Goal: Task Accomplishment & Management: Manage account settings

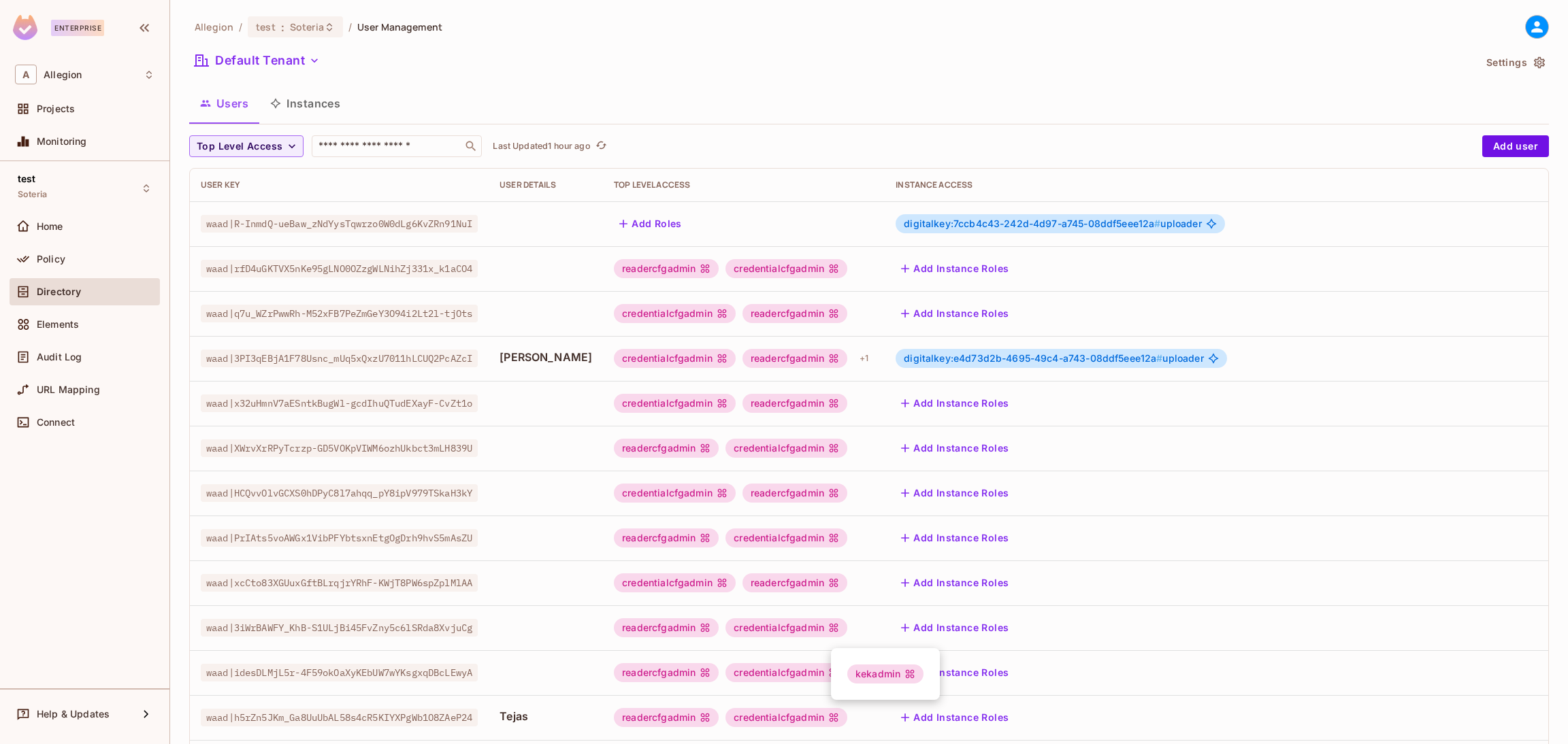
scroll to position [222, 0]
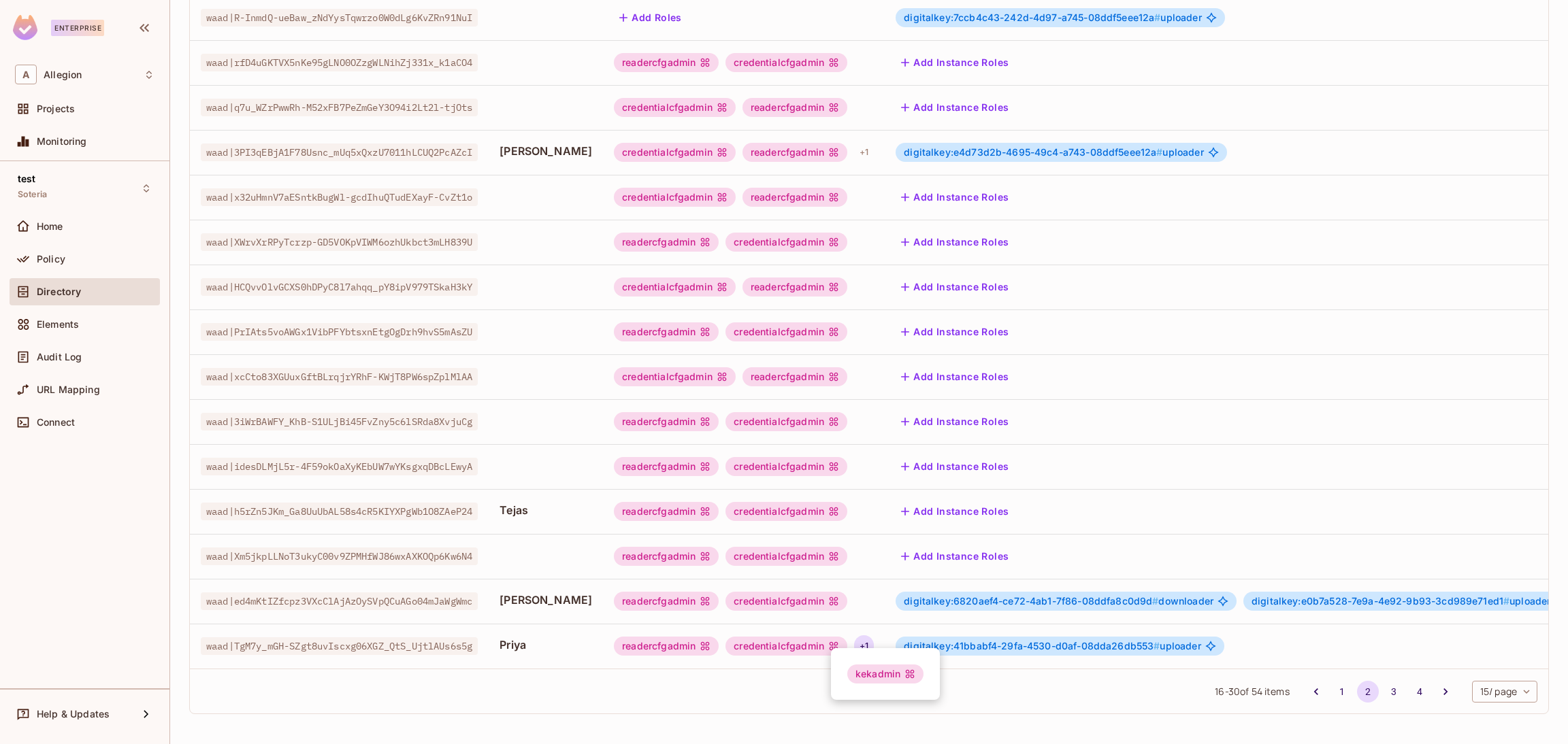
click at [1320, 689] on div at bounding box center [784, 372] width 1568 height 744
click at [1310, 691] on icon "Go to previous page" at bounding box center [1316, 691] width 14 height 14
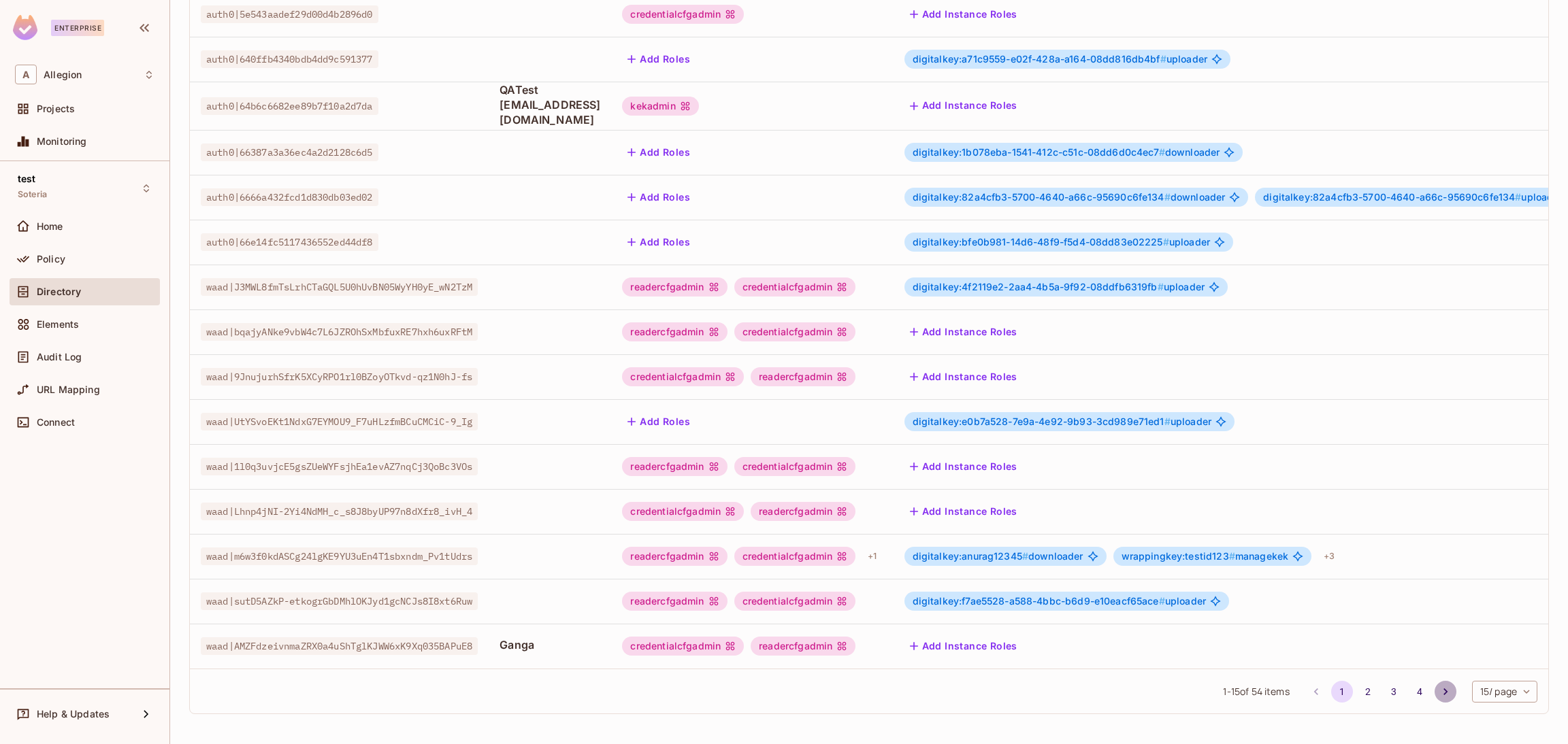
click at [1439, 695] on icon "Go to next page" at bounding box center [1445, 691] width 14 height 14
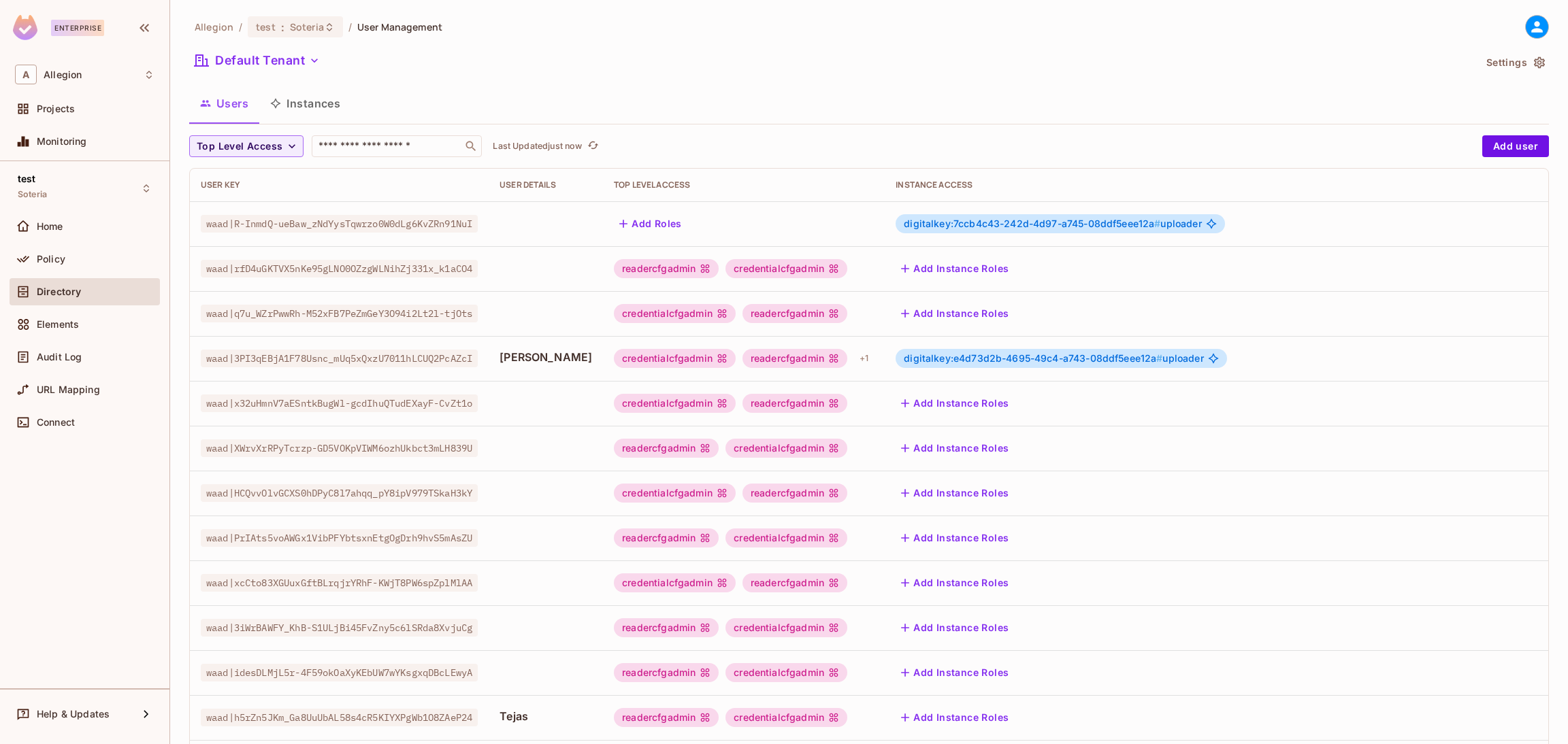
click at [1419, 695] on td "Add Instance Roles" at bounding box center [1244, 717] width 719 height 45
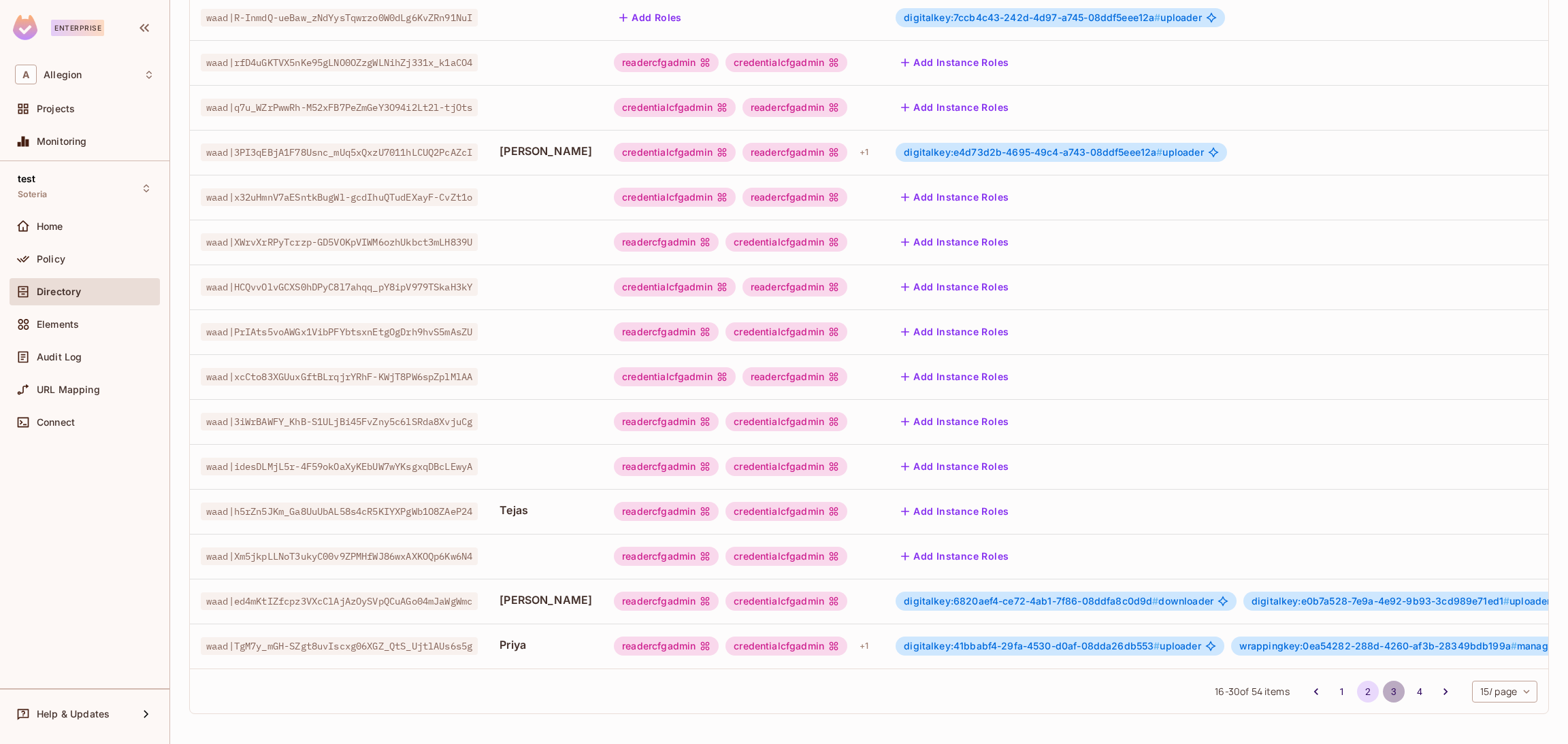
click at [1382, 690] on button "3" at bounding box center [1393, 691] width 22 height 22
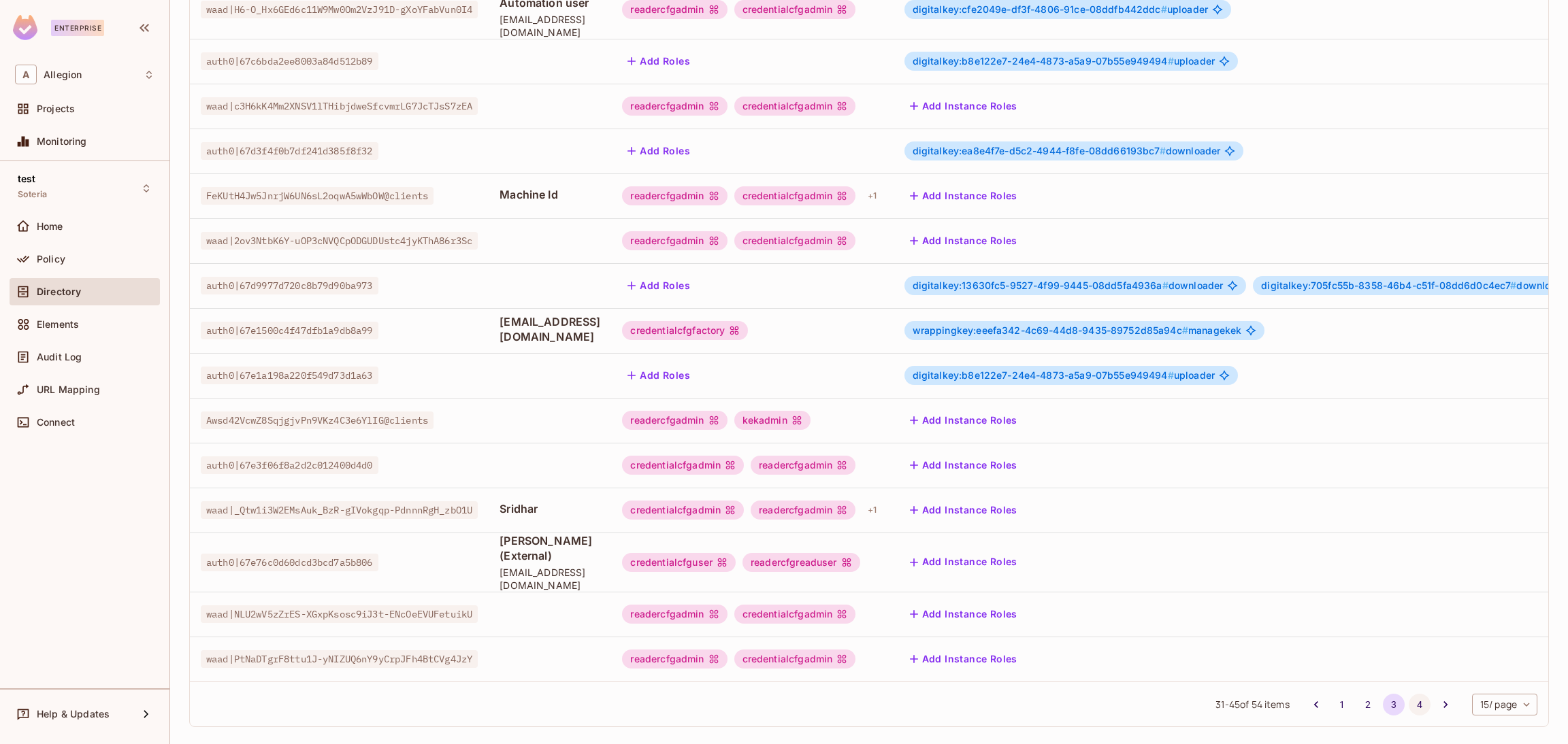
click at [1409, 694] on button "4" at bounding box center [1420, 705] width 22 height 22
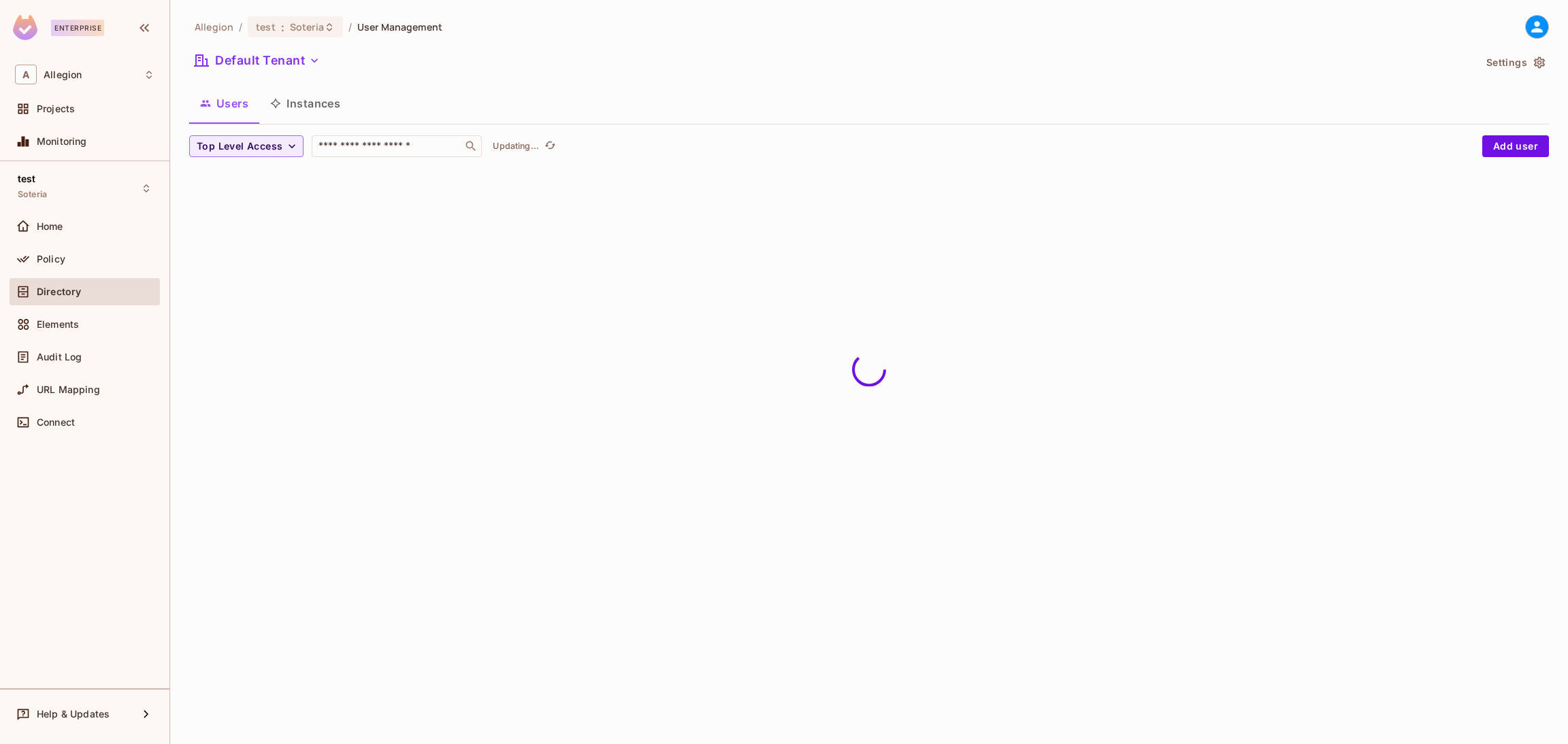
scroll to position [0, 0]
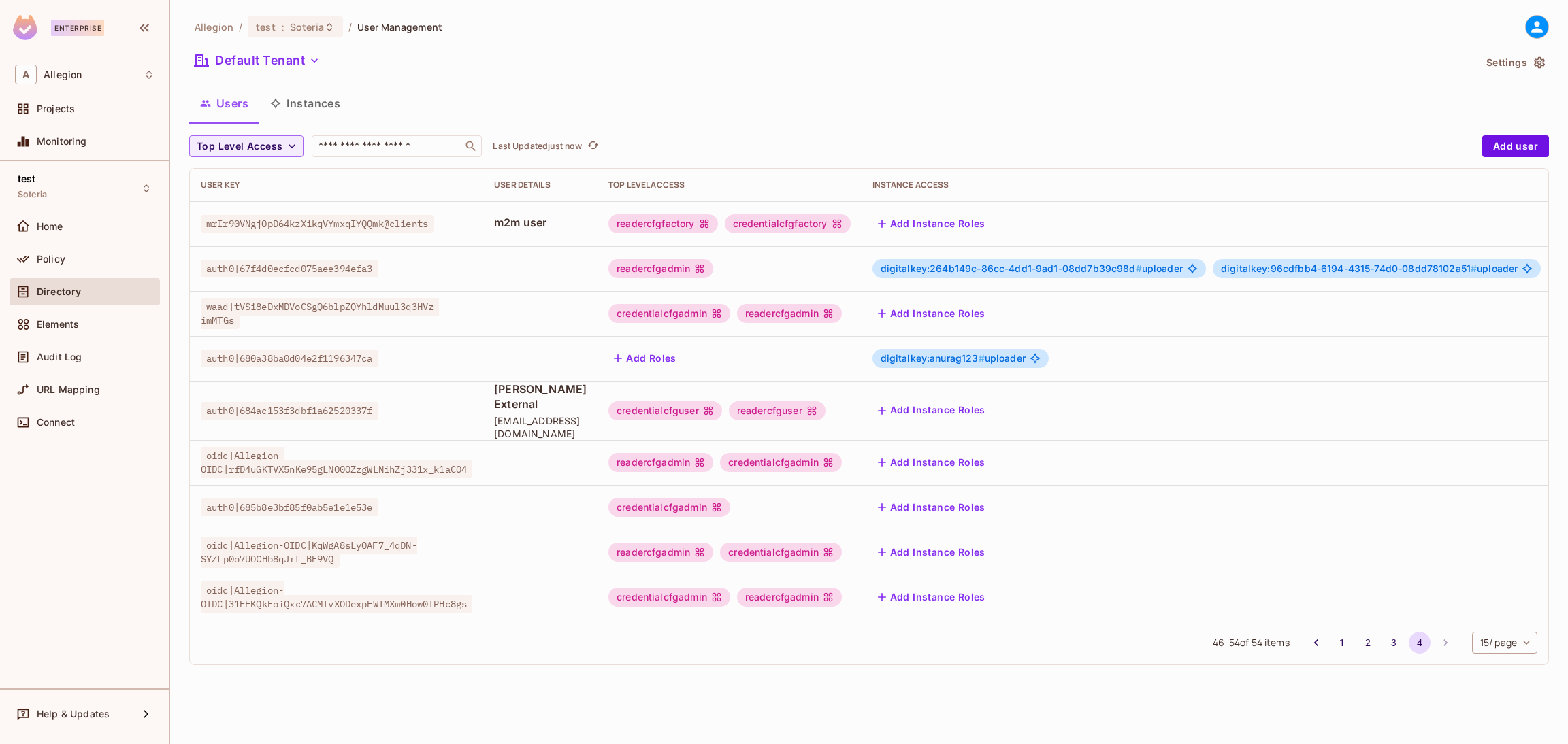
click at [1442, 638] on li "pagination navigation" at bounding box center [1445, 643] width 25 height 22
click at [1313, 638] on icon "Go to previous page" at bounding box center [1316, 642] width 14 height 14
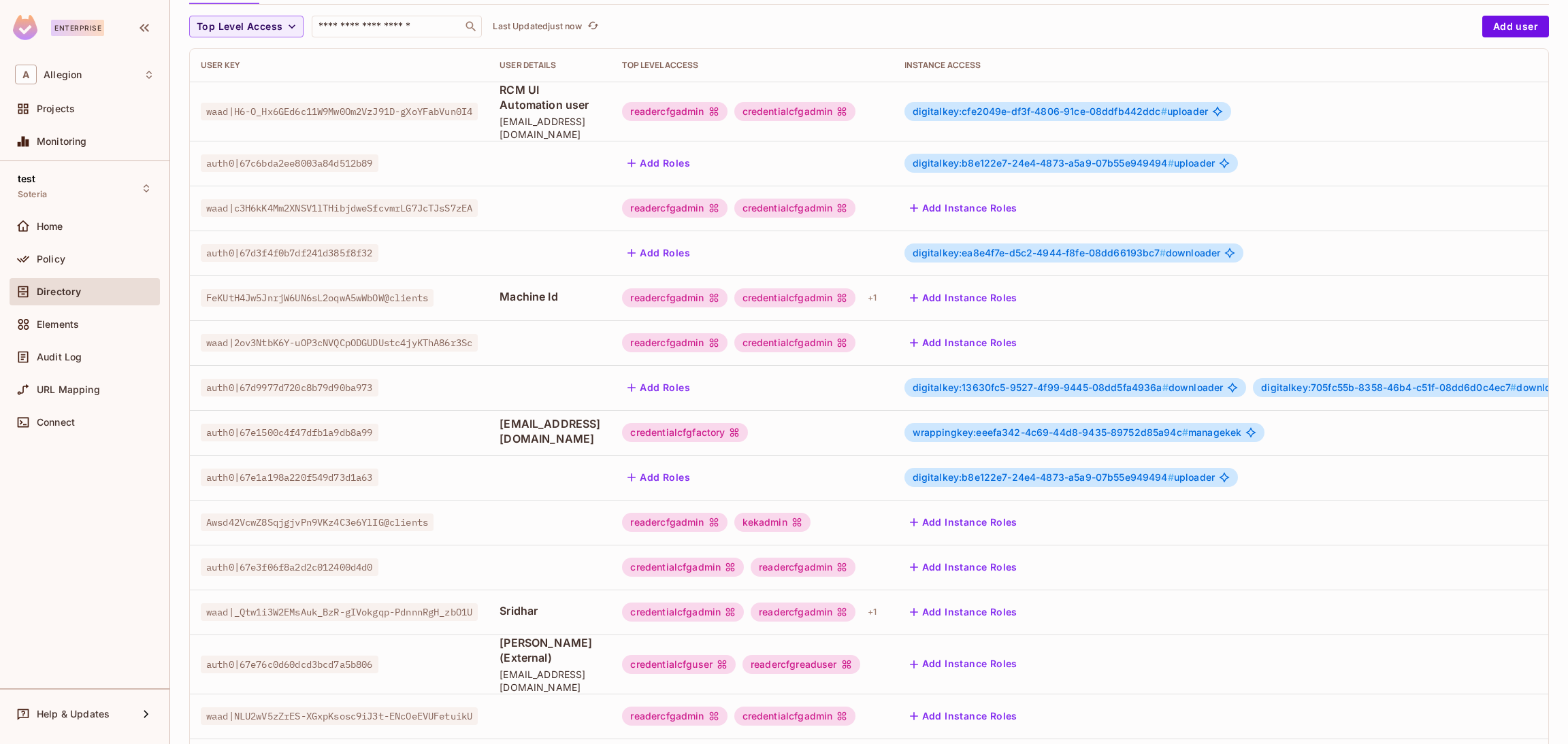
scroll to position [222, 0]
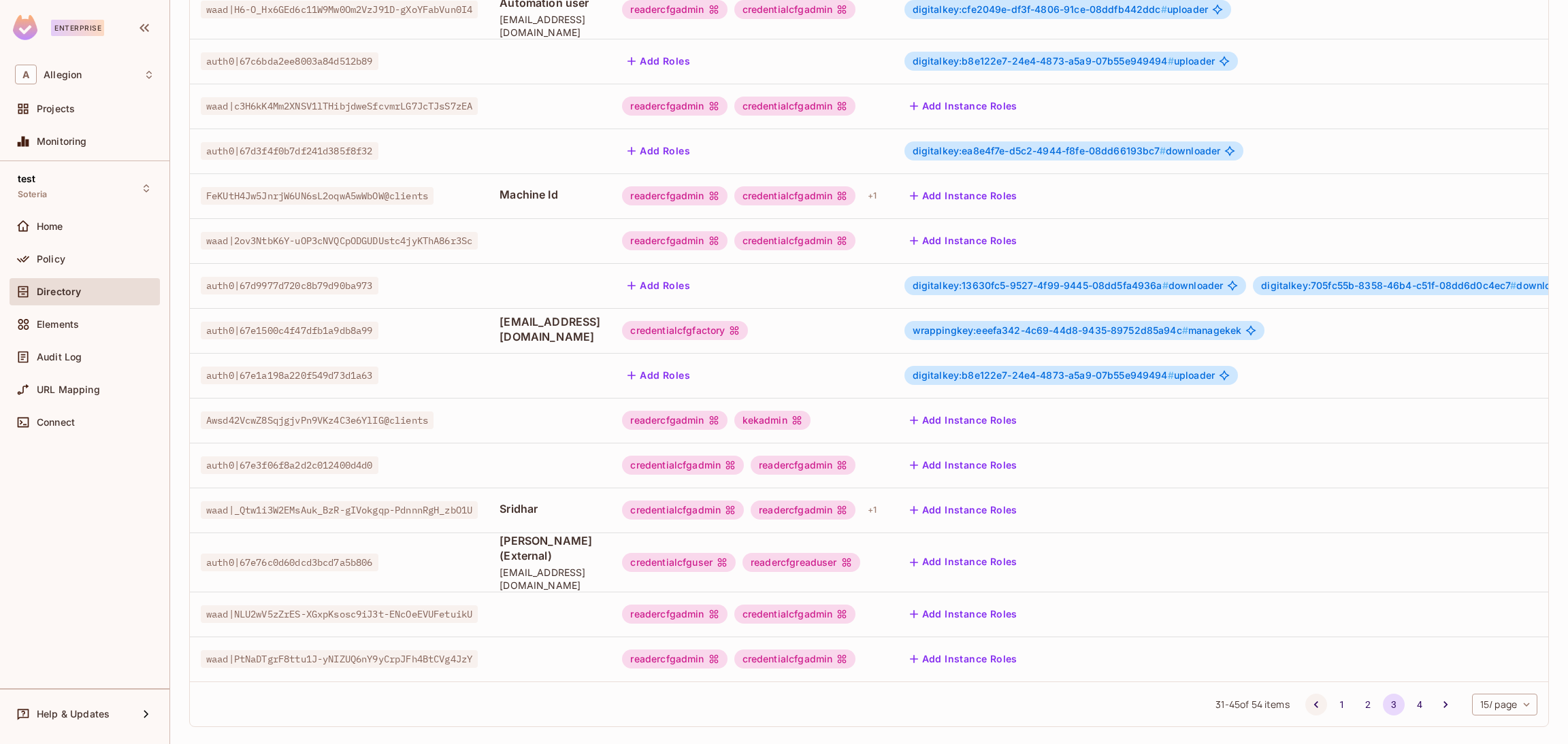
click at [1310, 698] on icon "Go to previous page" at bounding box center [1316, 704] width 14 height 14
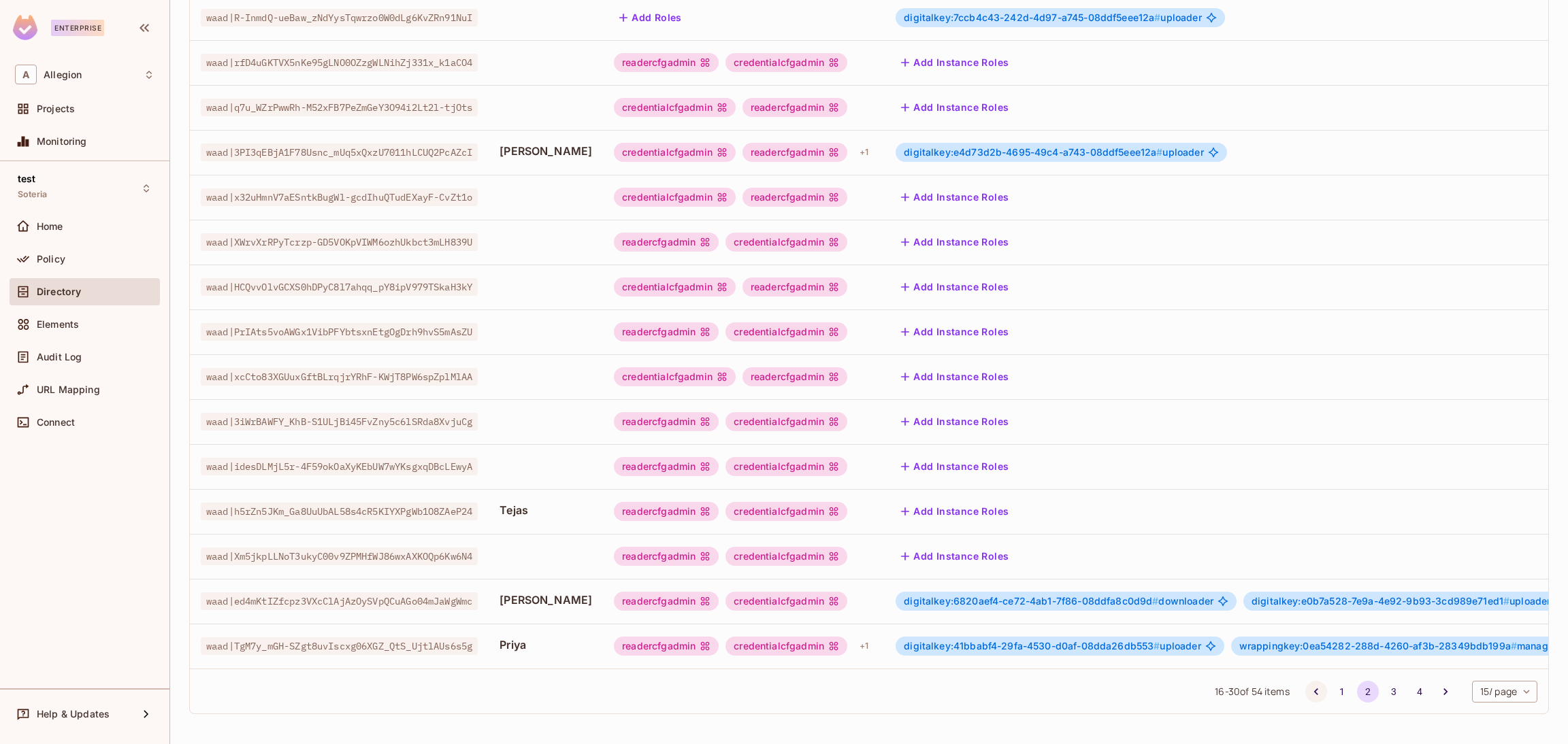
click at [1310, 694] on icon "Go to previous page" at bounding box center [1316, 691] width 14 height 14
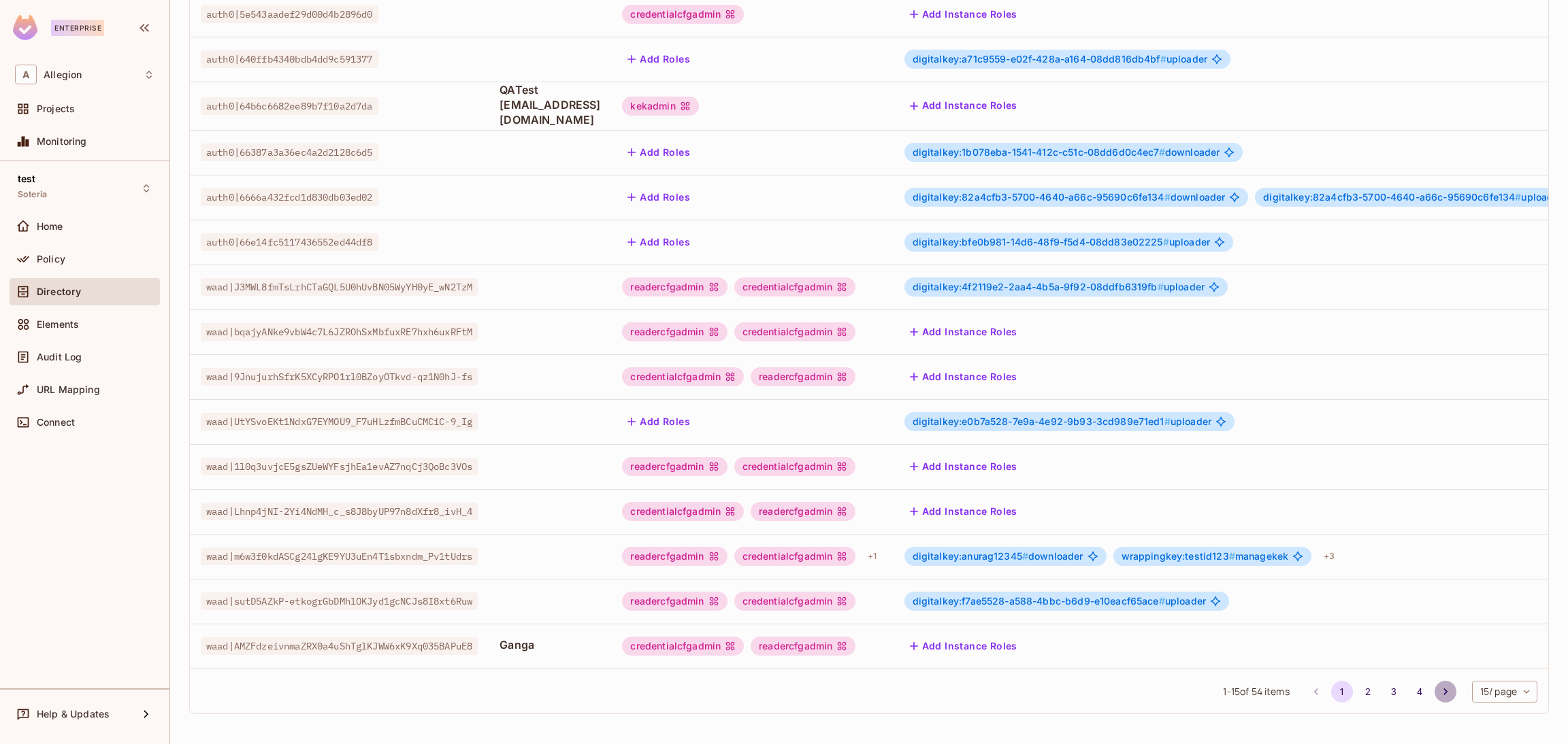
click at [1439, 687] on icon "Go to next page" at bounding box center [1445, 691] width 14 height 14
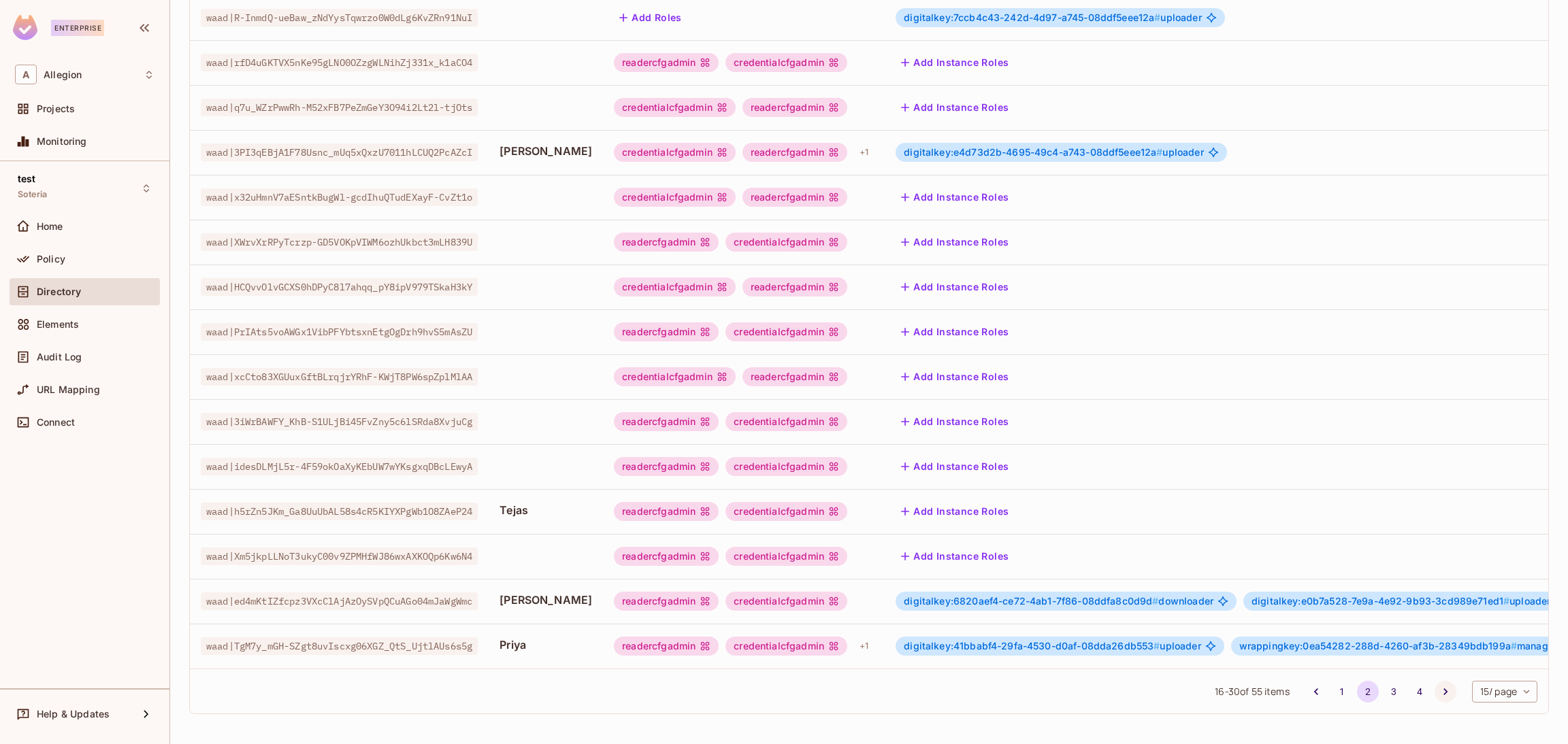
click at [1439, 693] on icon "Go to next page" at bounding box center [1445, 691] width 14 height 14
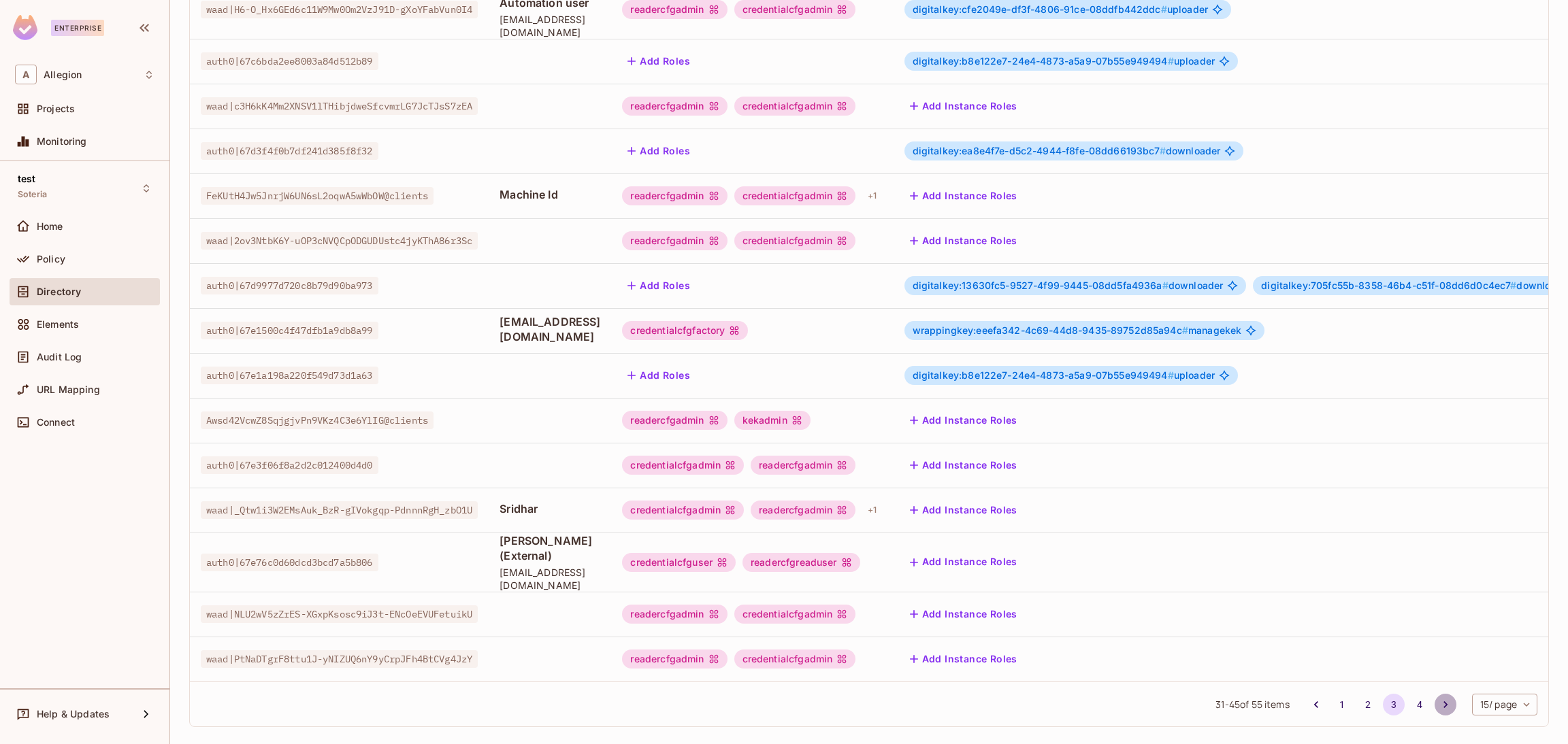
click at [1439, 698] on icon "Go to next page" at bounding box center [1445, 704] width 14 height 14
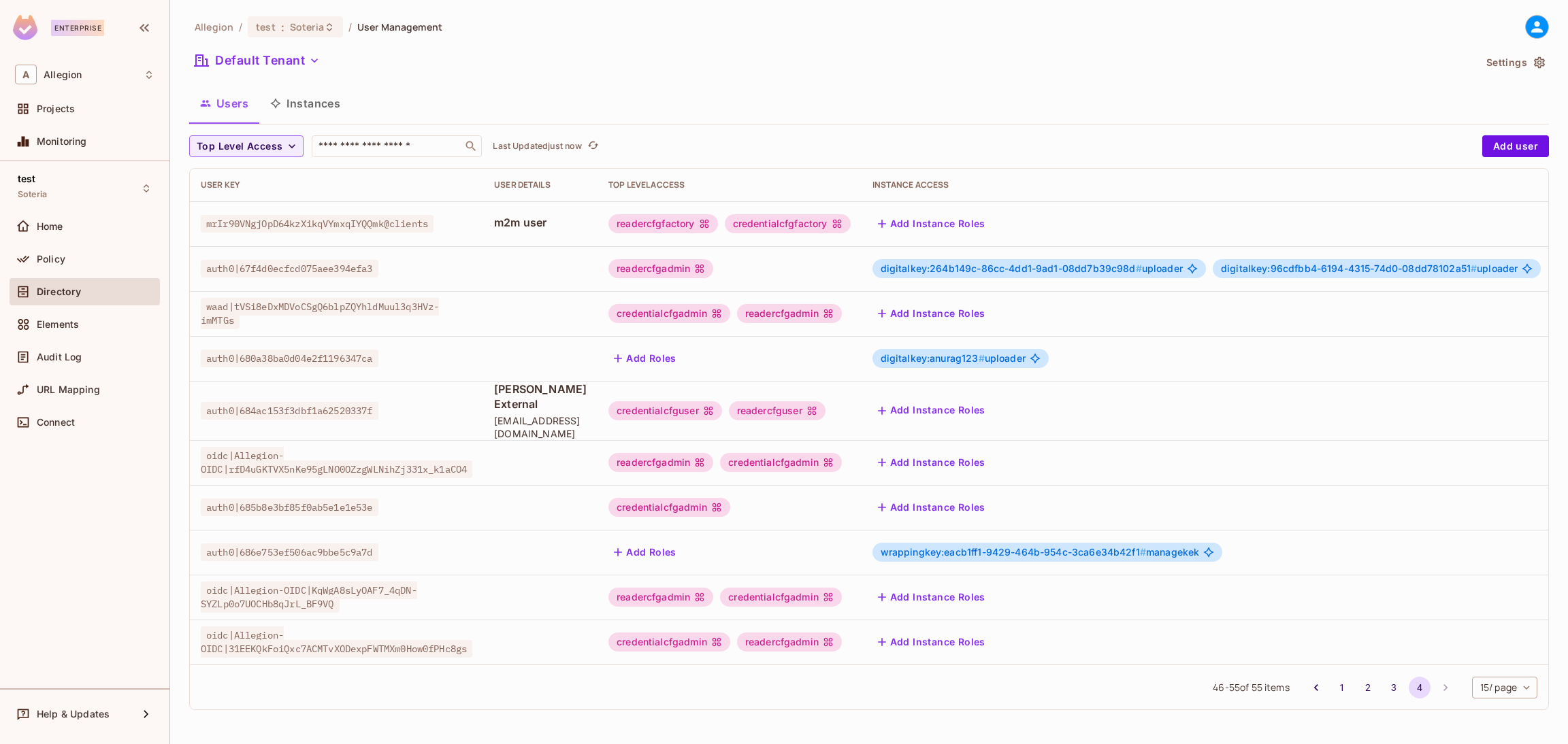
click at [431, 546] on div "auth0|686e753ef506ac9bbe5c9a7d" at bounding box center [337, 552] width 271 height 14
click at [682, 541] on button "Add Roles" at bounding box center [644, 552] width 74 height 22
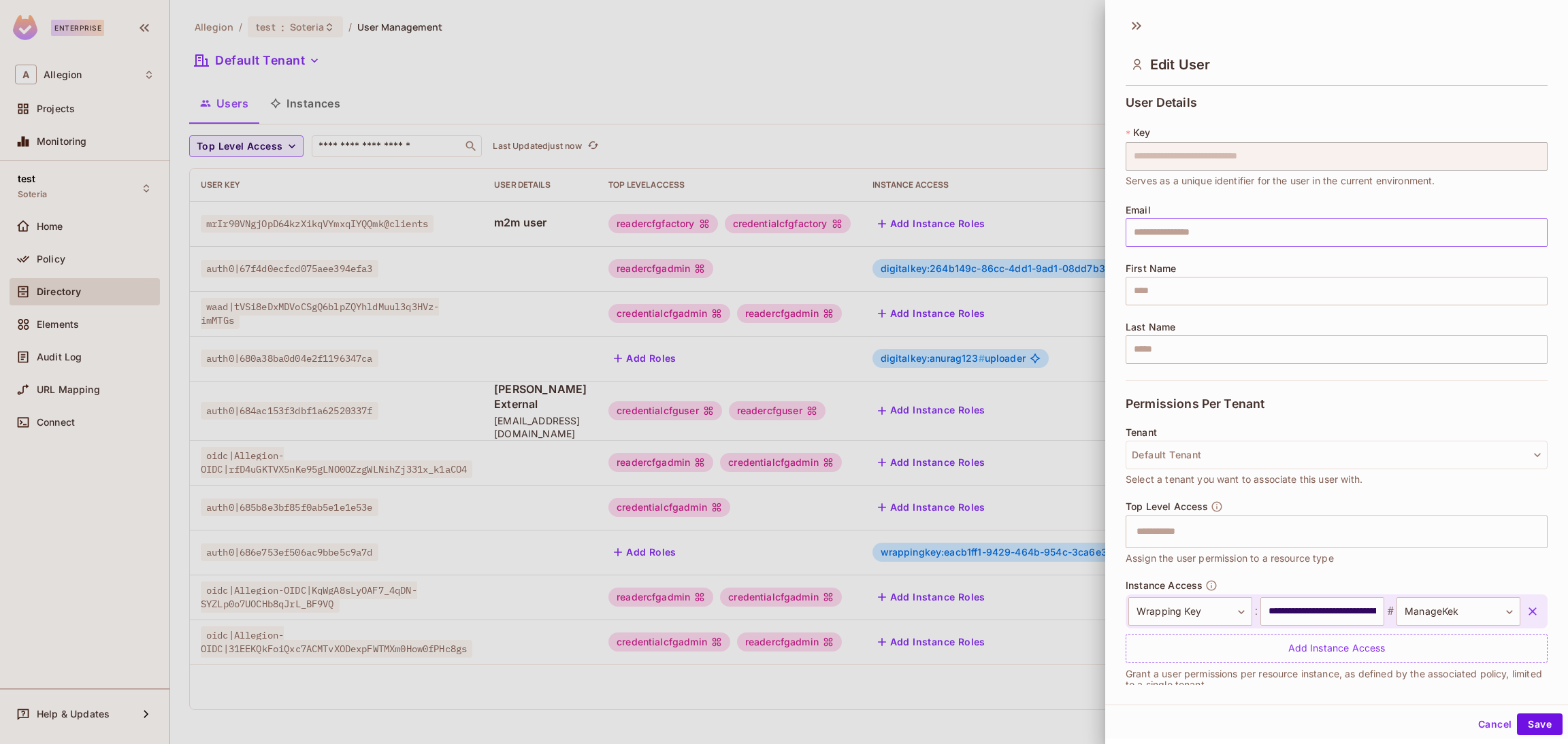
click at [1239, 238] on input "text" at bounding box center [1337, 232] width 422 height 28
type input "**********"
click at [1215, 298] on input "text" at bounding box center [1337, 290] width 422 height 28
type input "****"
click at [1518, 719] on button "Save" at bounding box center [1540, 724] width 46 height 22
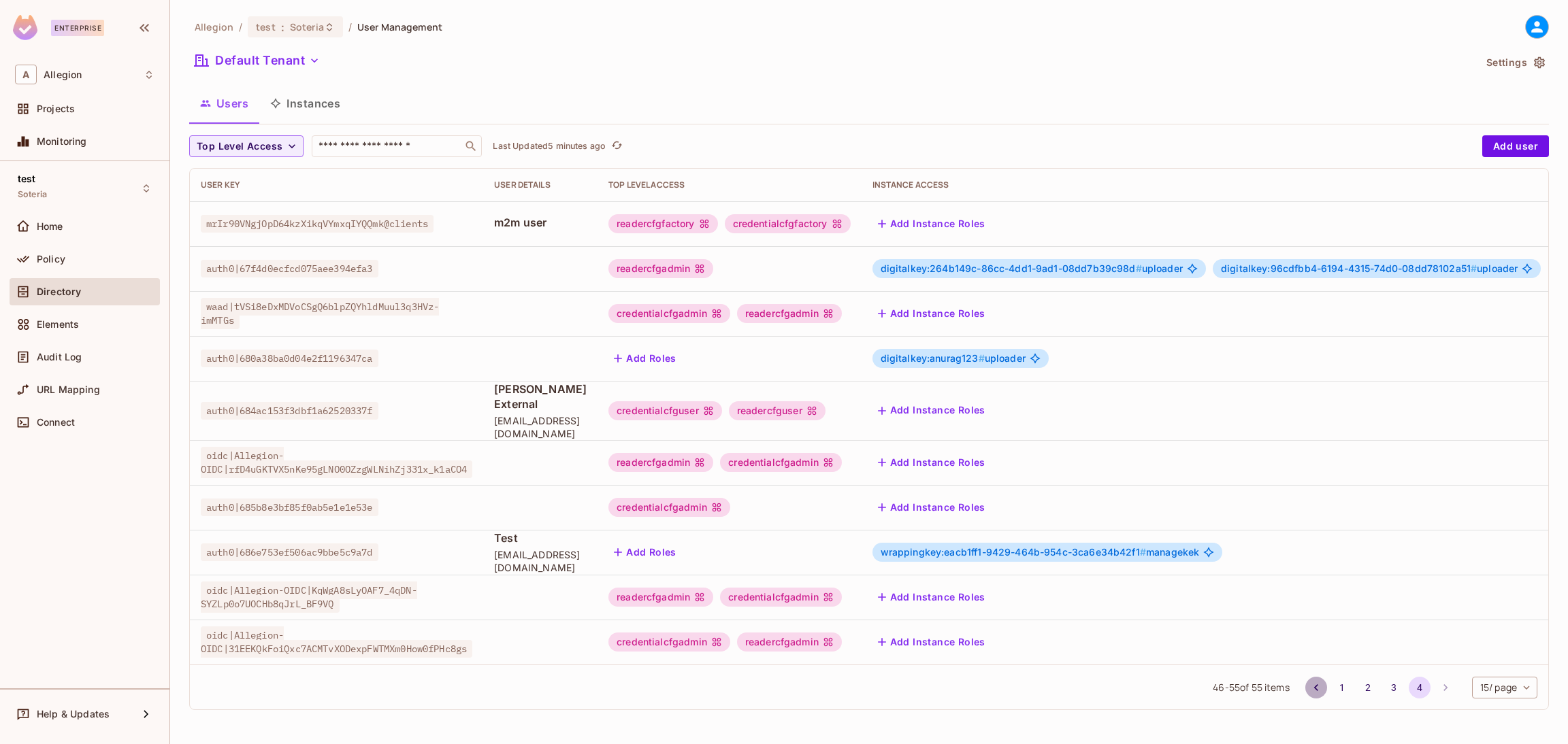
click at [1310, 687] on icon "Go to previous page" at bounding box center [1316, 687] width 14 height 14
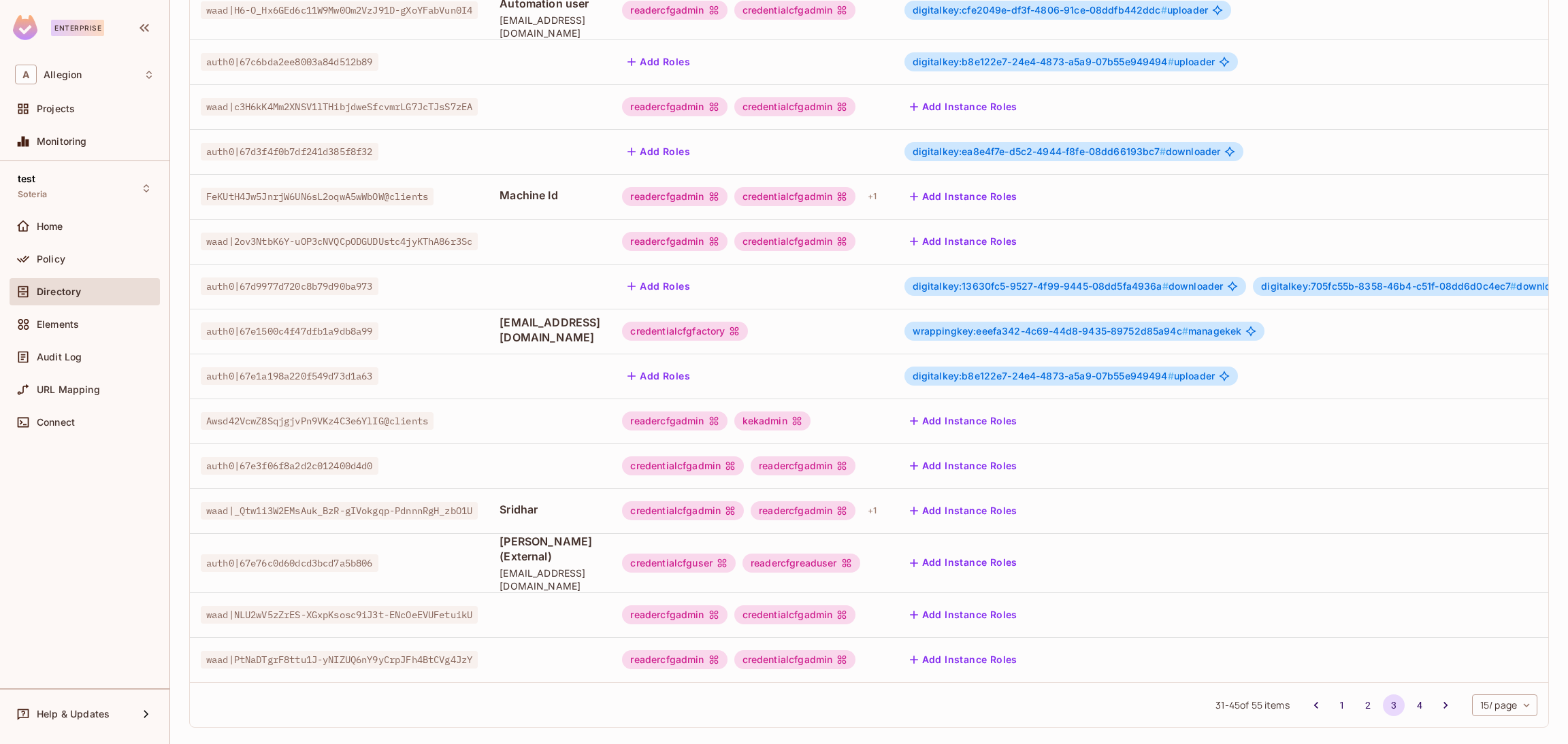
scroll to position [222, 0]
click at [1313, 701] on icon "Go to previous page" at bounding box center [1315, 704] width 4 height 6
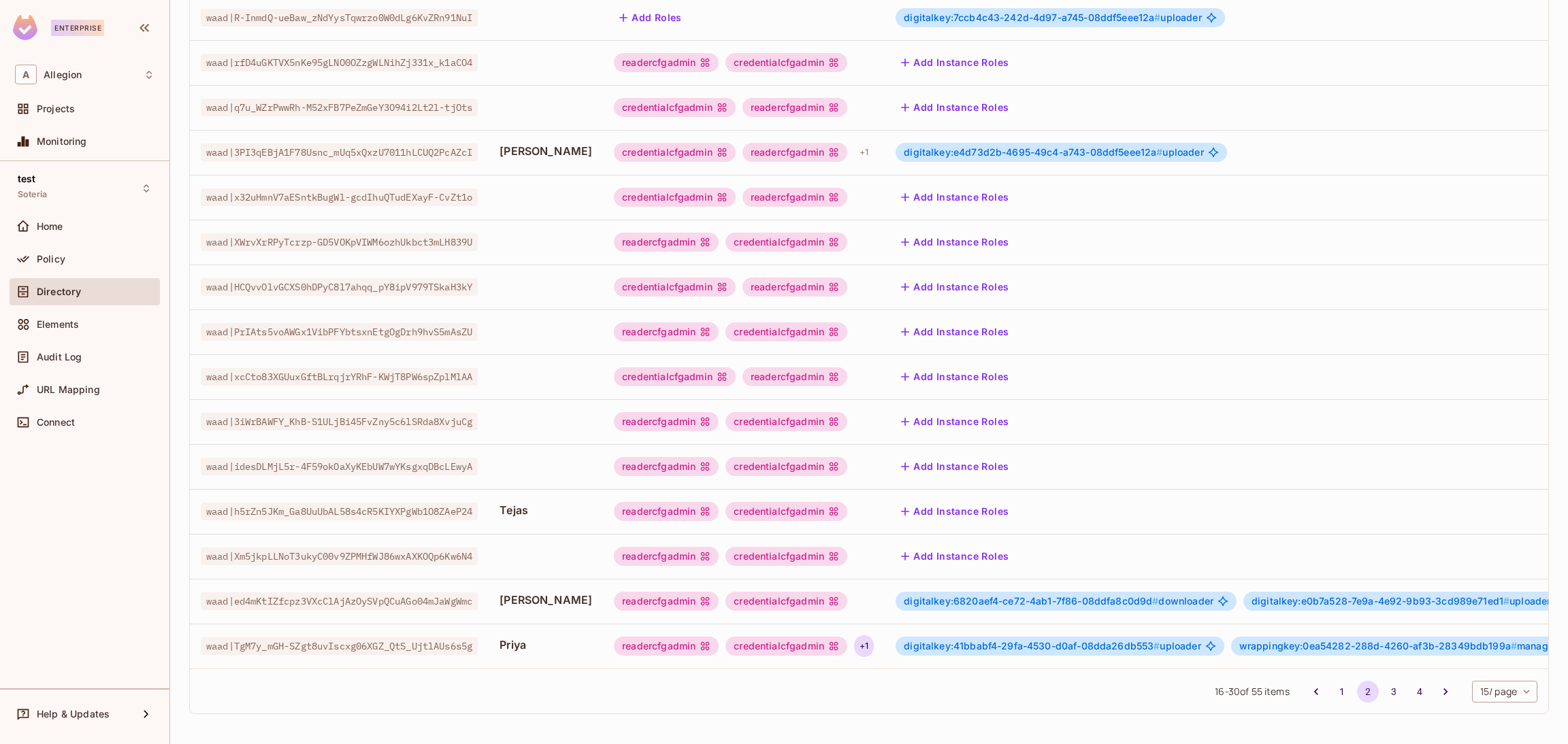
click at [854, 635] on div "+ 1" at bounding box center [864, 646] width 20 height 22
click at [875, 627] on div at bounding box center [784, 372] width 1568 height 744
click at [824, 635] on div "readercfgadmin credentialcfgadmin + 1" at bounding box center [744, 646] width 260 height 22
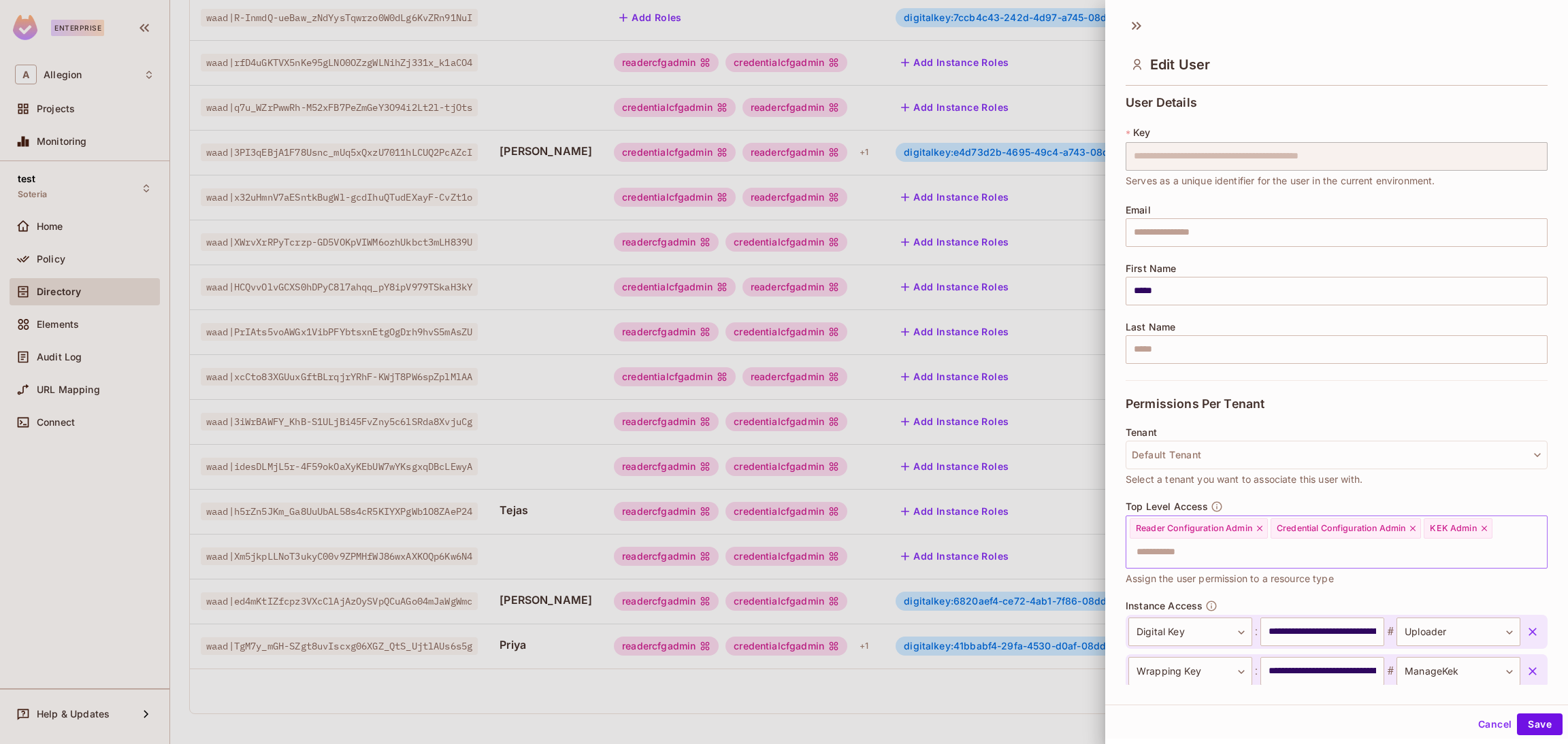
click at [1480, 533] on icon at bounding box center [1484, 528] width 9 height 9
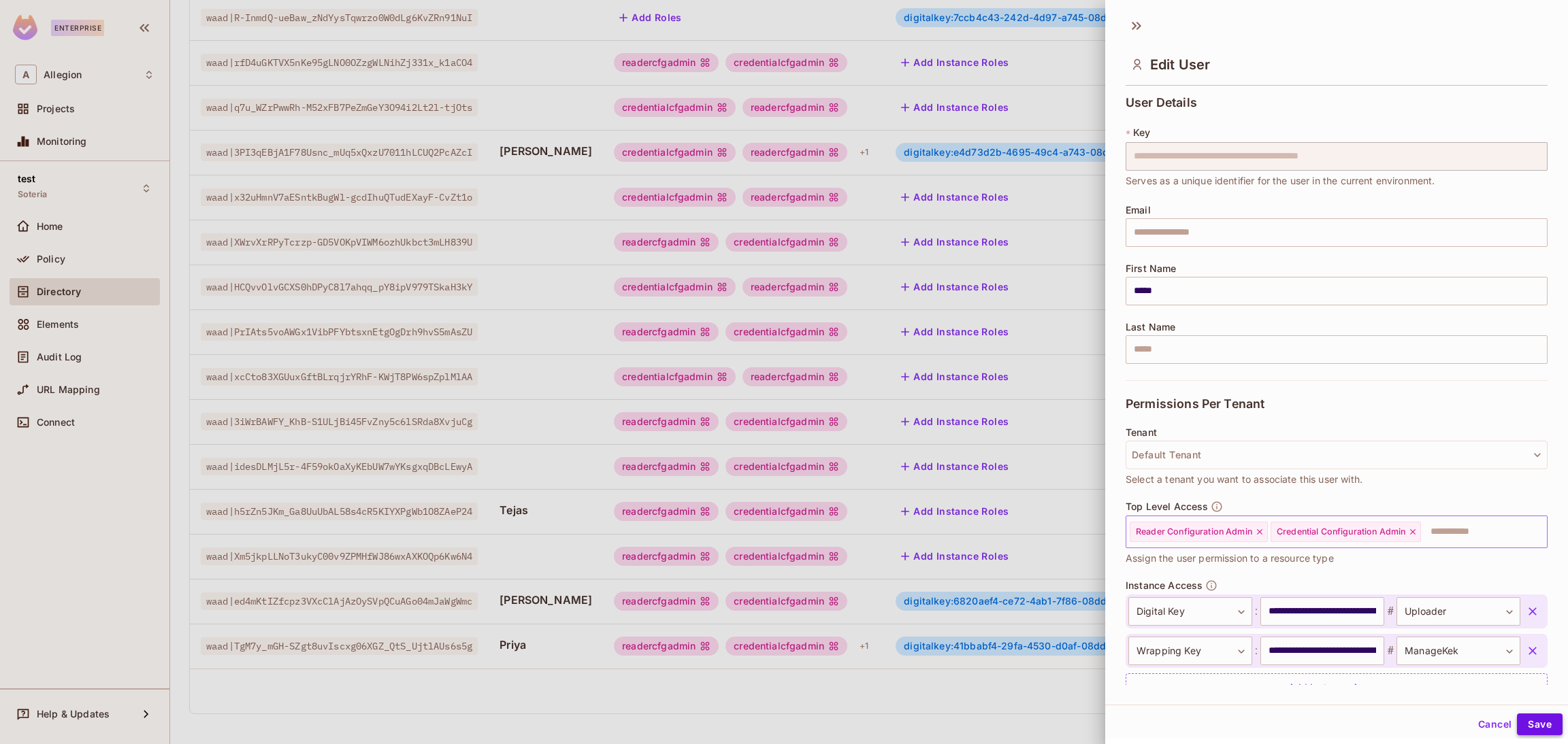
click at [1517, 719] on button "Save" at bounding box center [1540, 724] width 46 height 22
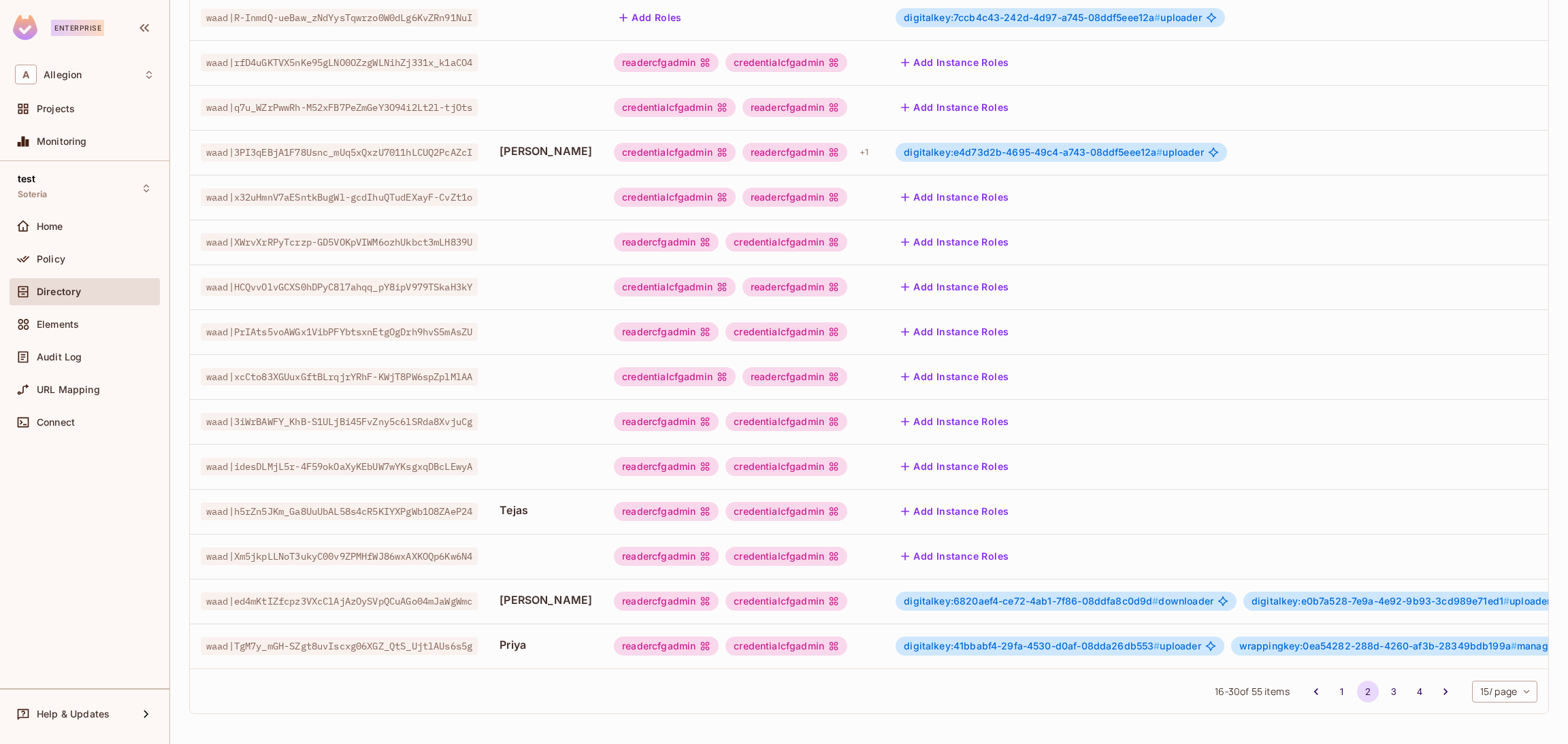
click at [837, 637] on div "readercfgadmin credentialcfgadmin" at bounding box center [744, 646] width 260 height 19
click at [823, 637] on div "credentialcfgadmin" at bounding box center [786, 646] width 122 height 19
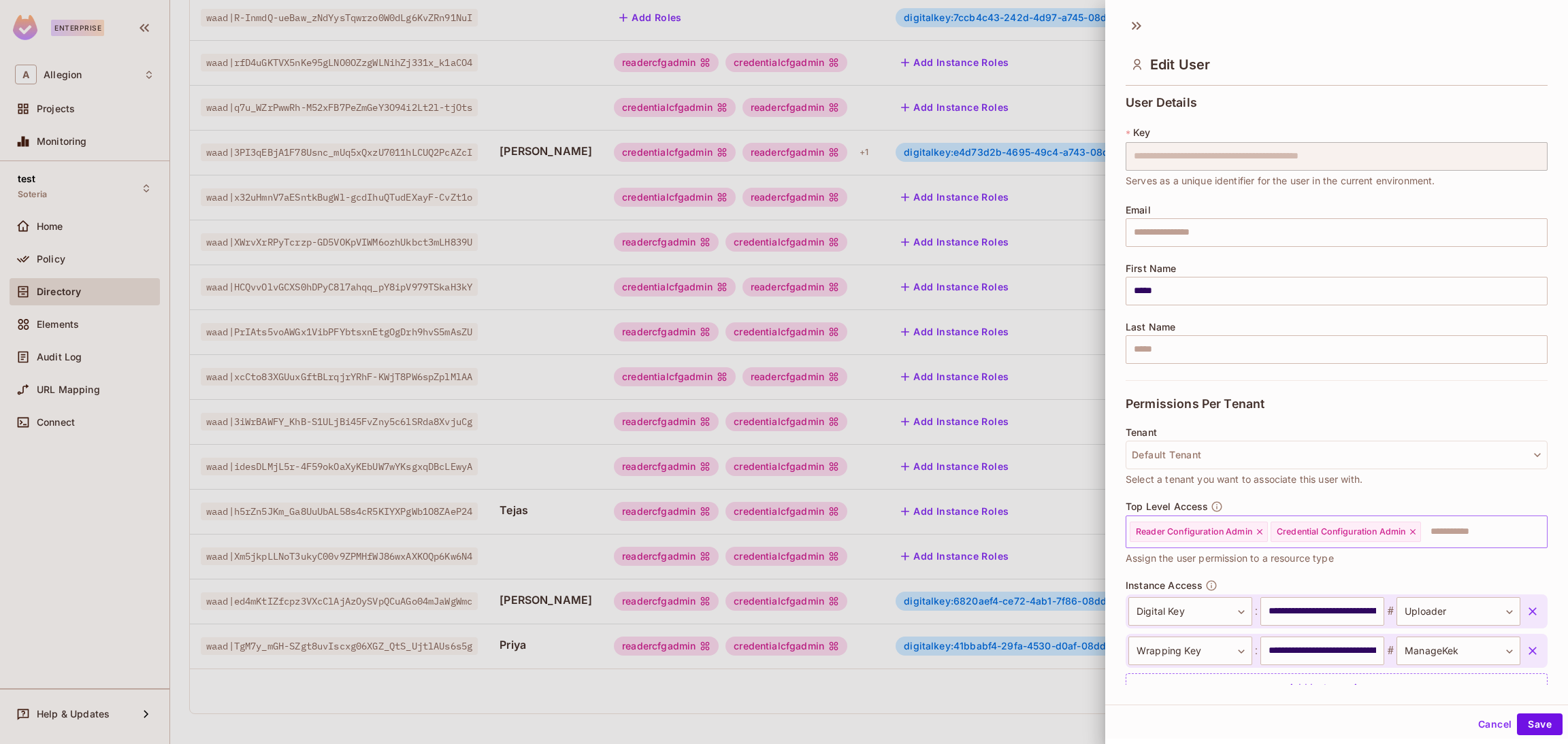
click at [1484, 527] on input "text" at bounding box center [1472, 532] width 98 height 27
click at [1444, 528] on input "text" at bounding box center [1472, 532] width 98 height 27
click at [1467, 535] on input "text" at bounding box center [1472, 532] width 98 height 27
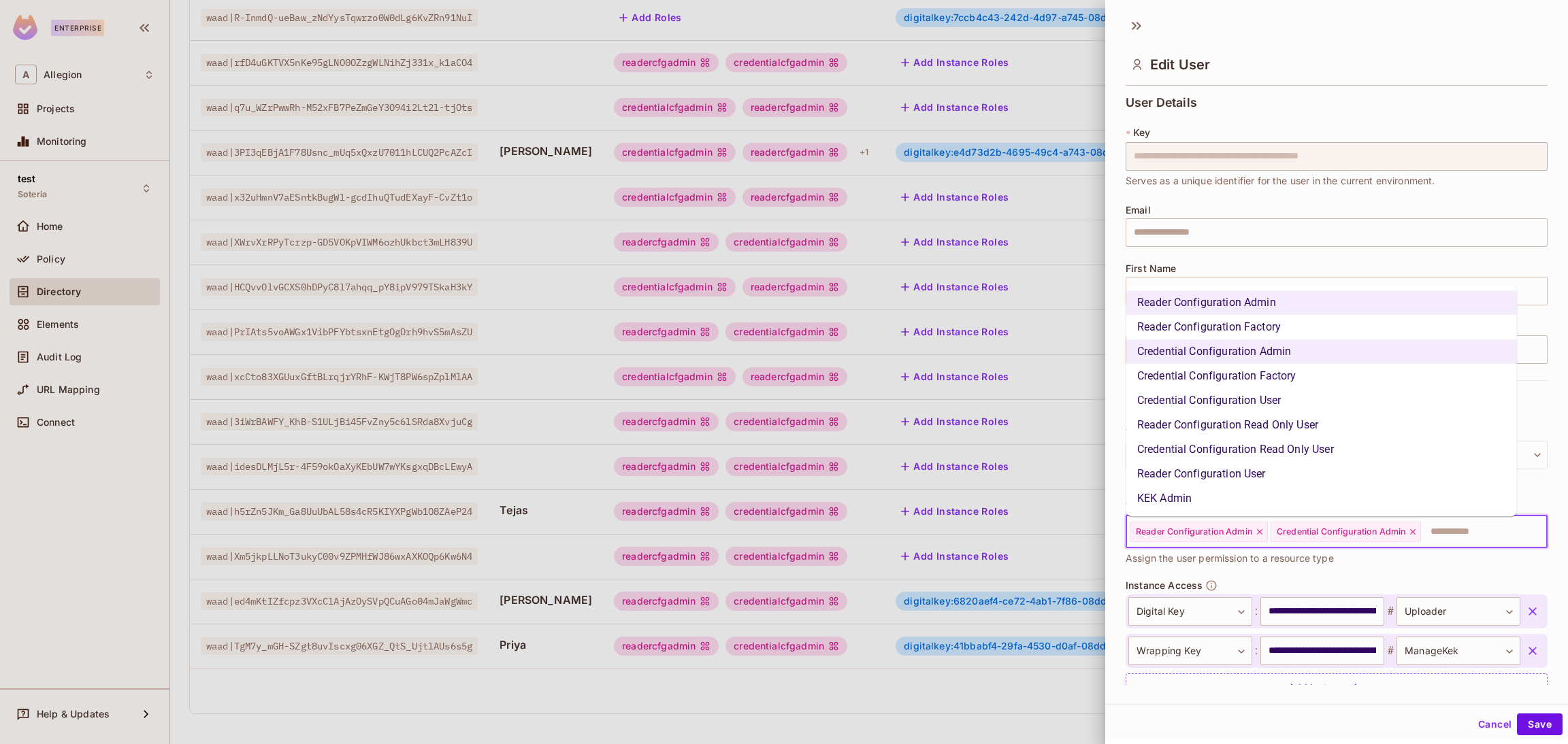
click at [1224, 493] on li "KEK Admin" at bounding box center [1320, 498] width 390 height 25
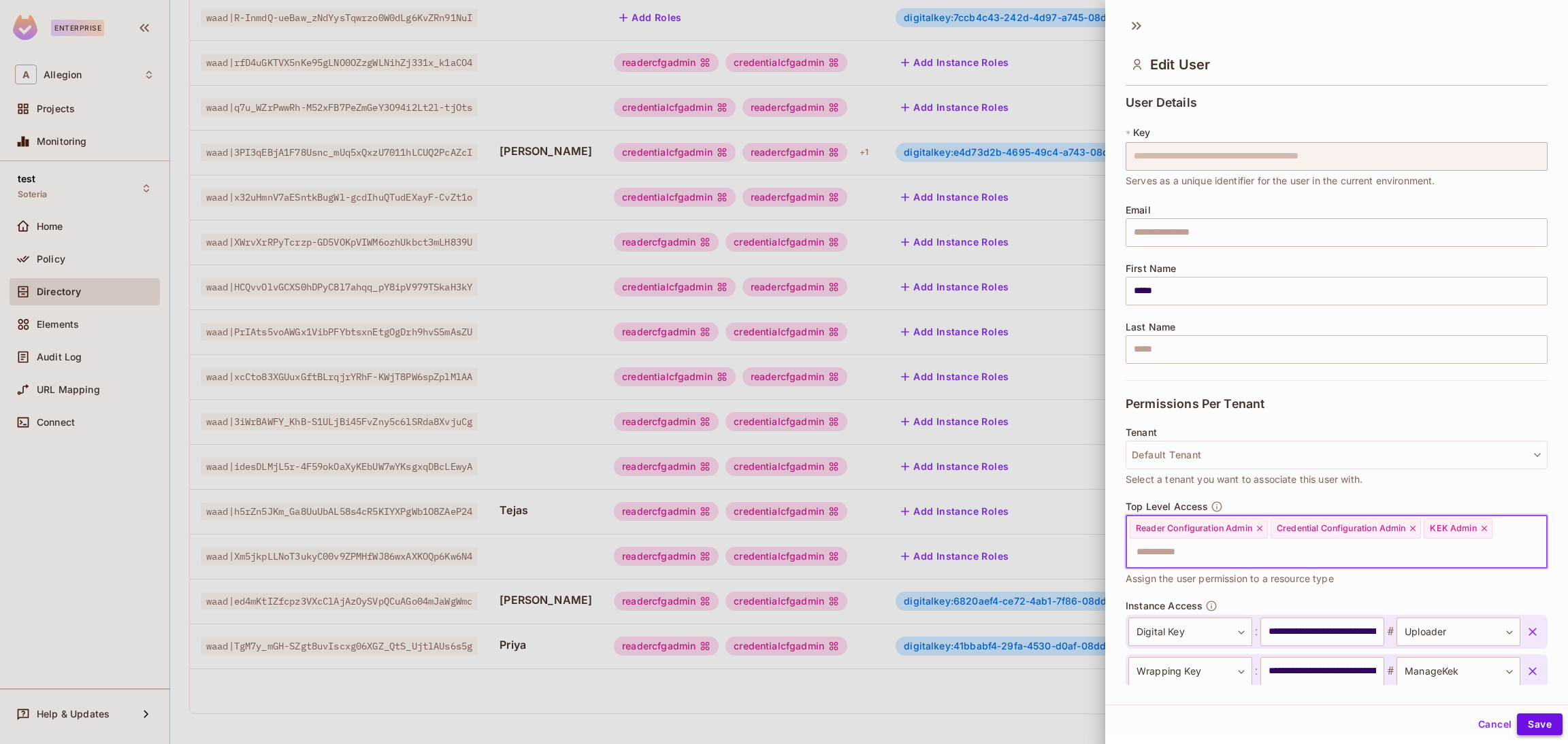
click at [1517, 716] on button "Save" at bounding box center [1540, 724] width 46 height 22
